Goal: Information Seeking & Learning: Learn about a topic

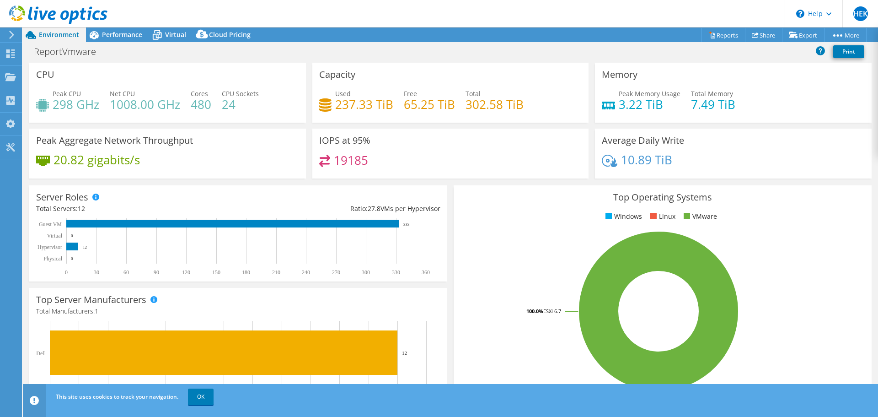
select select "USD"
drag, startPoint x: 316, startPoint y: 74, endPoint x: 356, endPoint y: 75, distance: 40.3
click at [356, 75] on div "Capacity Used 237.33 TiB Free 65.25 TiB Total 302.58 TiB" at bounding box center [450, 93] width 277 height 60
drag, startPoint x: 359, startPoint y: 75, endPoint x: 318, endPoint y: 74, distance: 41.2
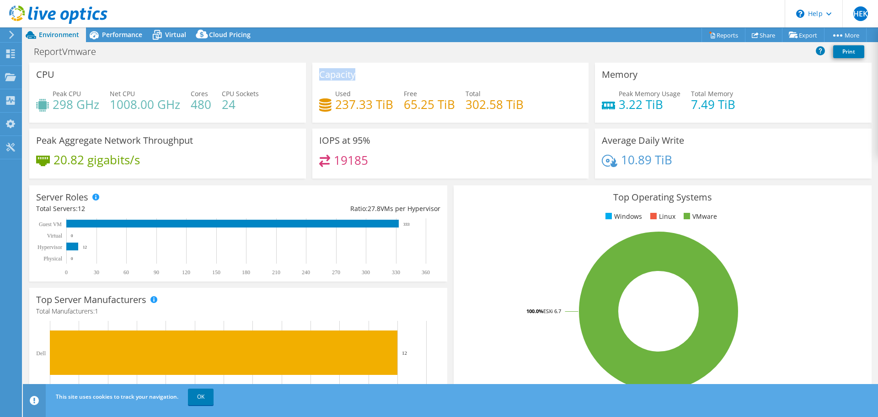
click at [318, 74] on div "Capacity Used 237.33 TiB Free 65.25 TiB Total 302.58 TiB" at bounding box center [450, 93] width 277 height 60
click at [319, 74] on h3 "Capacity" at bounding box center [337, 75] width 36 height 10
drag, startPoint x: 59, startPoint y: 72, endPoint x: 34, endPoint y: 73, distance: 25.2
click at [34, 73] on div "CPU Peak CPU 298 GHz Net CPU 1008.00 GHz Cores 480 CPU Sockets 24" at bounding box center [167, 93] width 277 height 60
click at [50, 73] on h3 "CPU" at bounding box center [45, 75] width 18 height 10
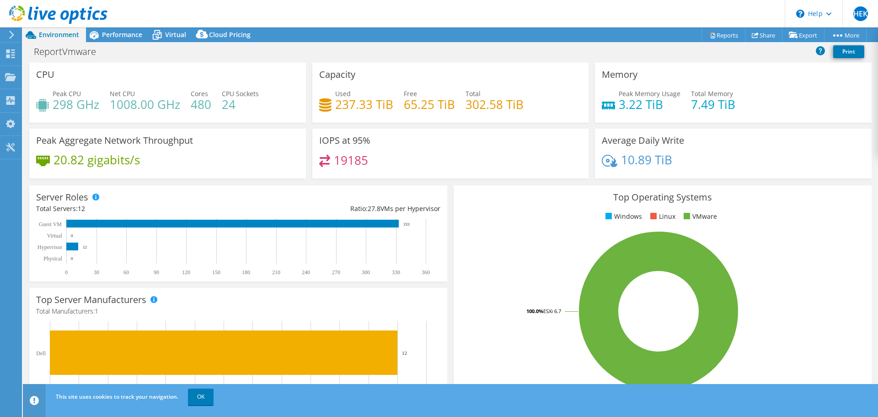
click at [41, 75] on h3 "CPU" at bounding box center [45, 75] width 18 height 10
click at [333, 73] on h3 "Capacity" at bounding box center [337, 75] width 36 height 10
click at [386, 70] on div "Capacity Used 237.33 TiB Free 65.25 TiB Total 302.58 TiB" at bounding box center [450, 93] width 277 height 60
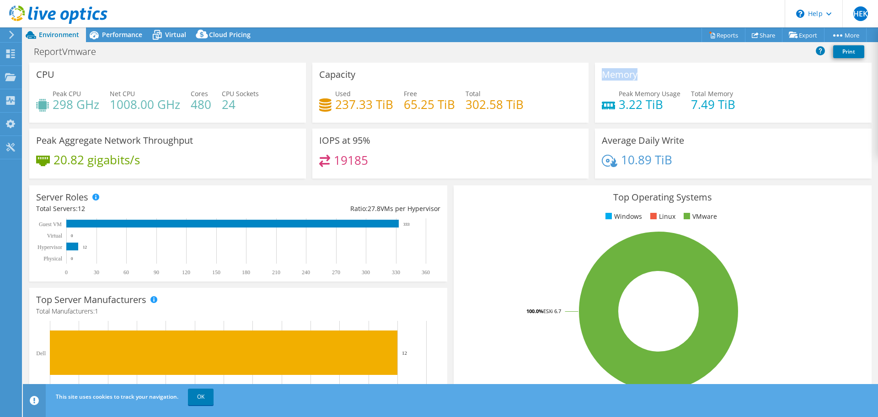
drag, startPoint x: 623, startPoint y: 76, endPoint x: 601, endPoint y: 77, distance: 22.9
click at [601, 77] on div "Memory Peak Memory Usage 3.22 TiB Total Memory 7.49 TiB" at bounding box center [733, 93] width 277 height 60
click at [604, 76] on h3 "Memory" at bounding box center [620, 75] width 36 height 10
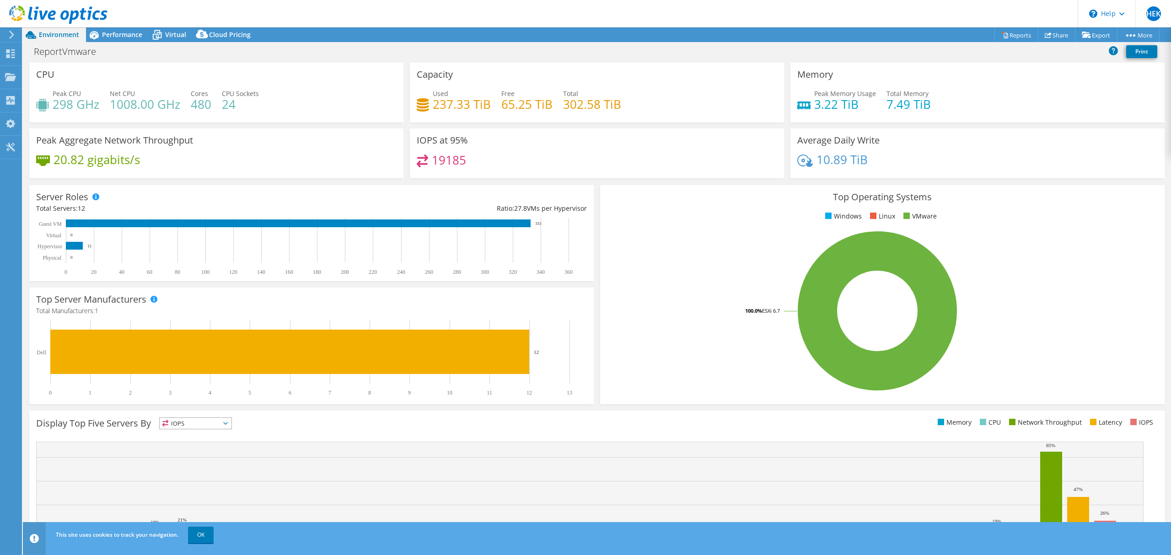
select select "USD"
